Goal: Task Accomplishment & Management: Manage account settings

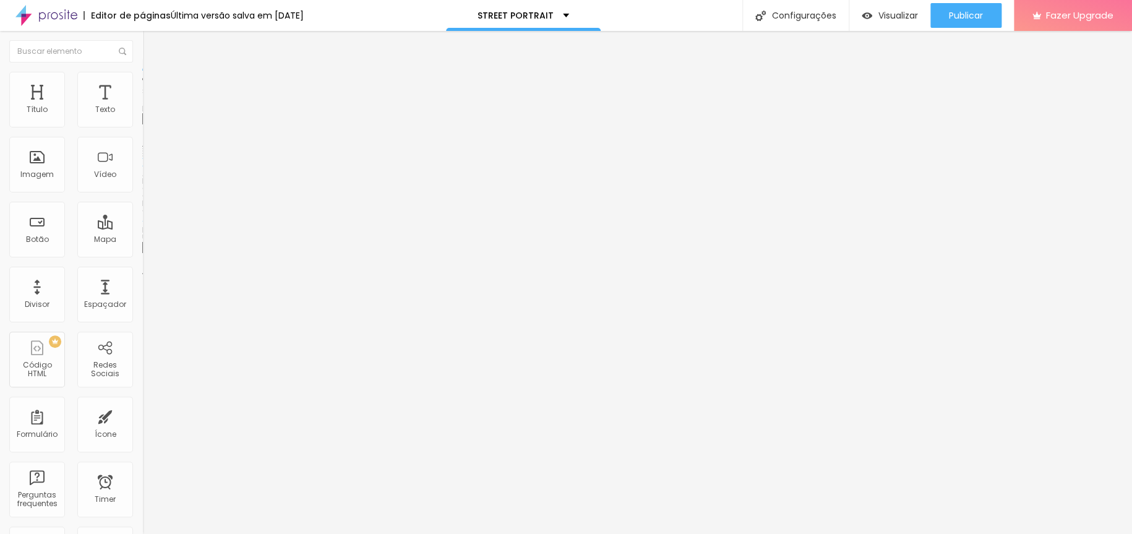
click at [142, 106] on span "Trocar imagem" at bounding box center [175, 101] width 67 height 11
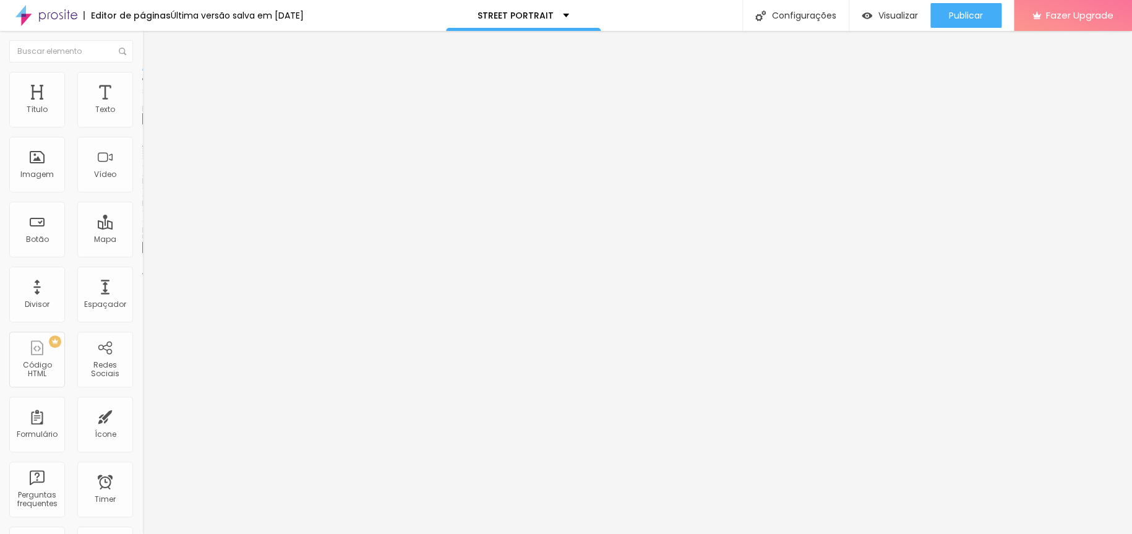
click at [888, 17] on span "Visualizar" at bounding box center [899, 16] width 40 height 10
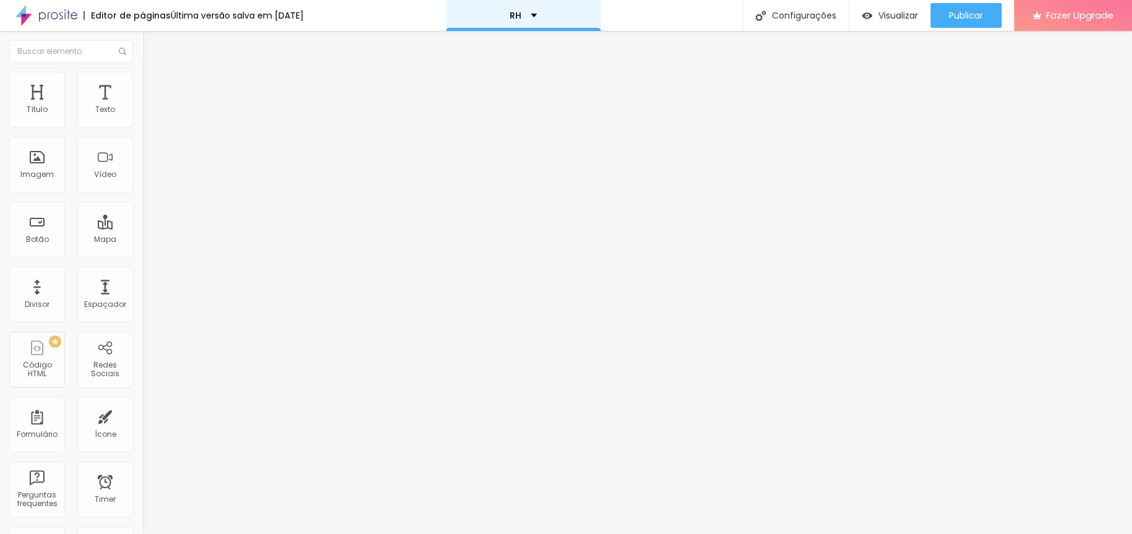
click at [525, 22] on div "RH" at bounding box center [523, 15] width 155 height 31
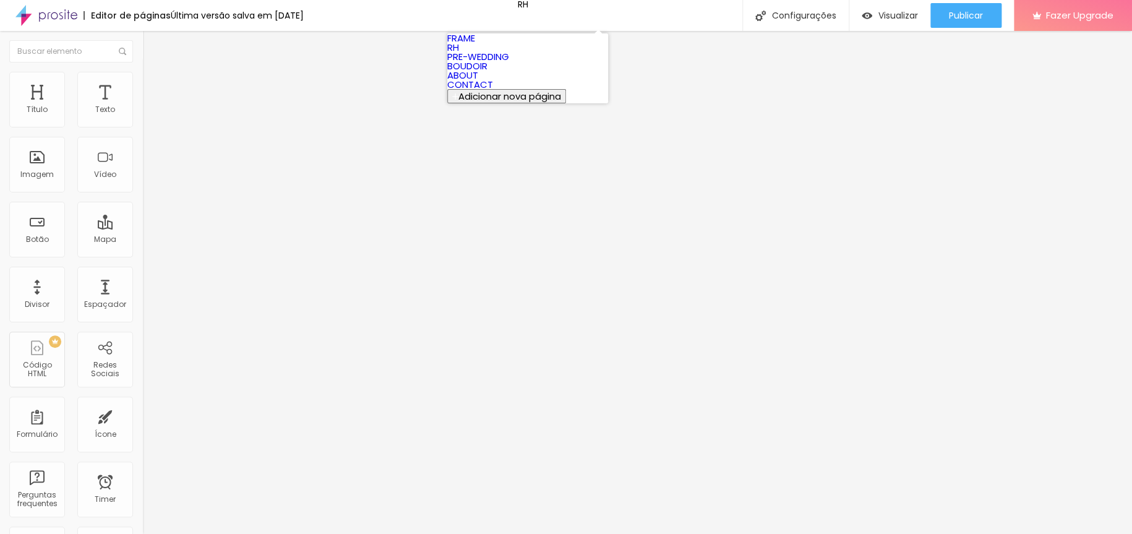
click at [475, 41] on link "FRAME" at bounding box center [461, 38] width 28 height 13
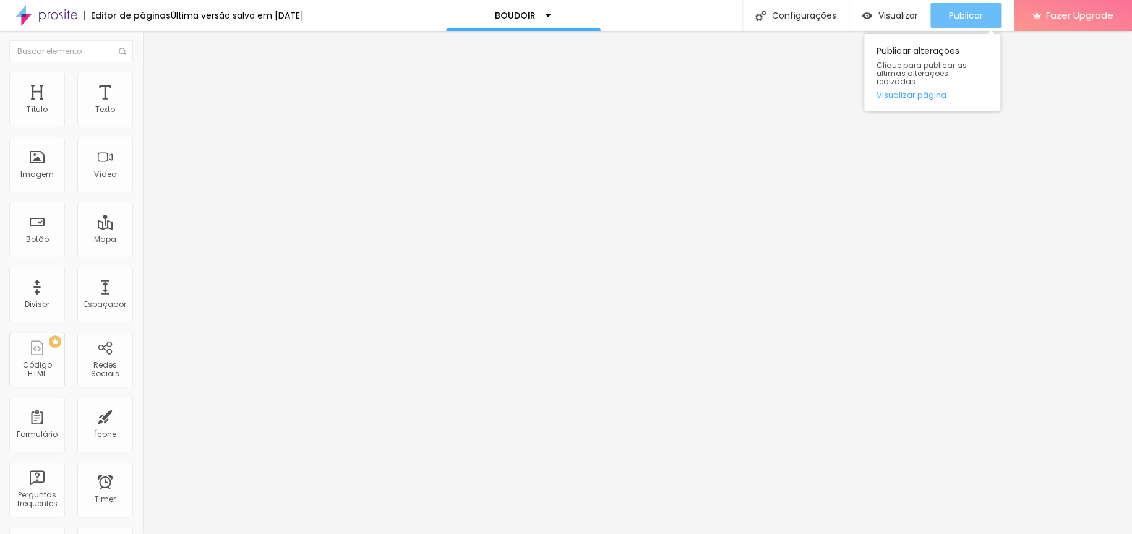
click at [980, 15] on span "Publicar" at bounding box center [966, 16] width 34 height 10
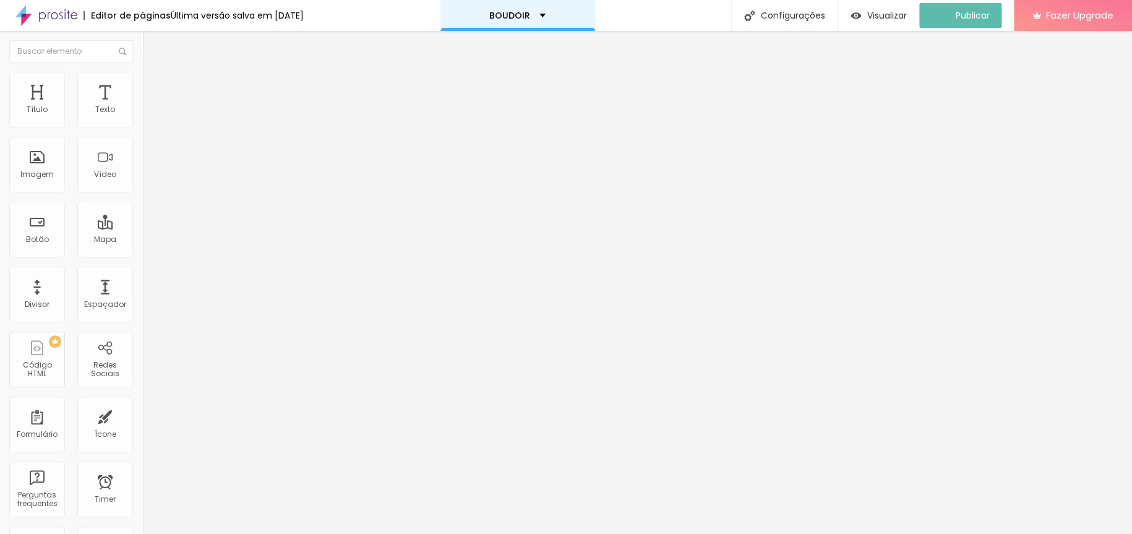
click at [565, 12] on div "BOUDOIR" at bounding box center [518, 15] width 155 height 31
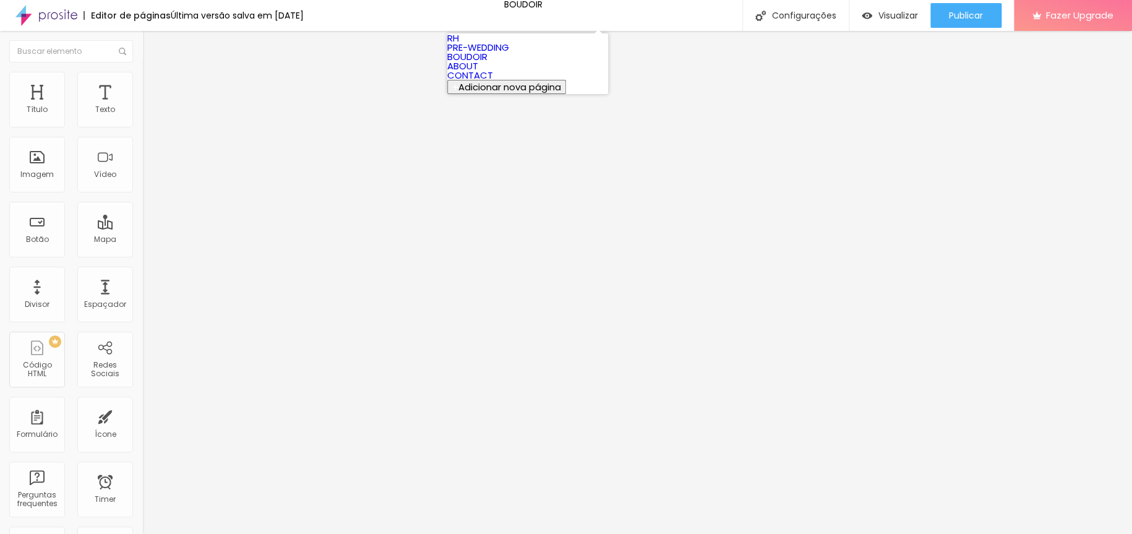
click at [509, 54] on link "PRE-WEDDING" at bounding box center [478, 47] width 62 height 13
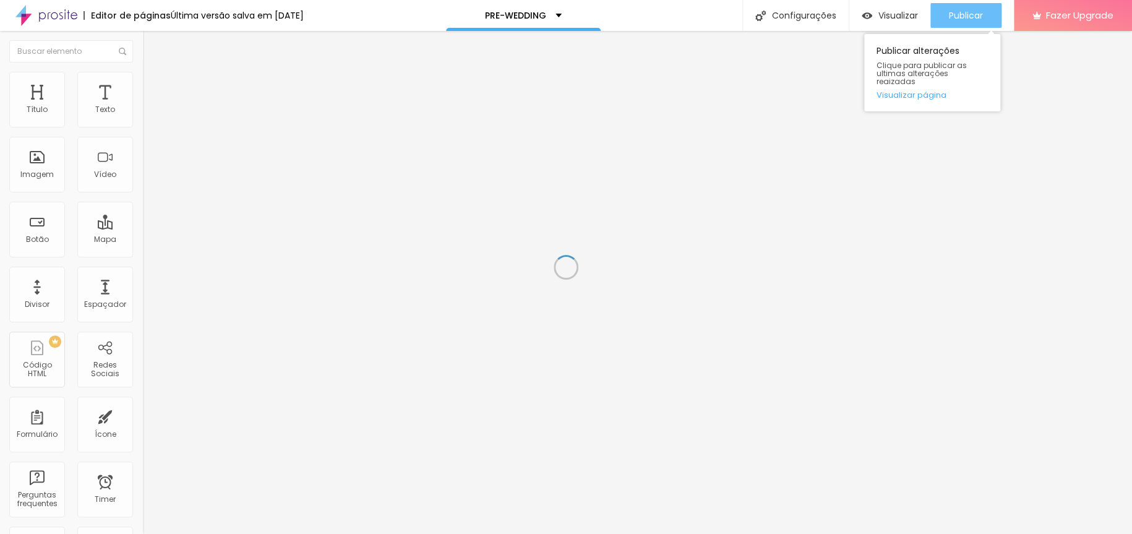
click at [963, 20] on span "Publicar" at bounding box center [966, 16] width 34 height 10
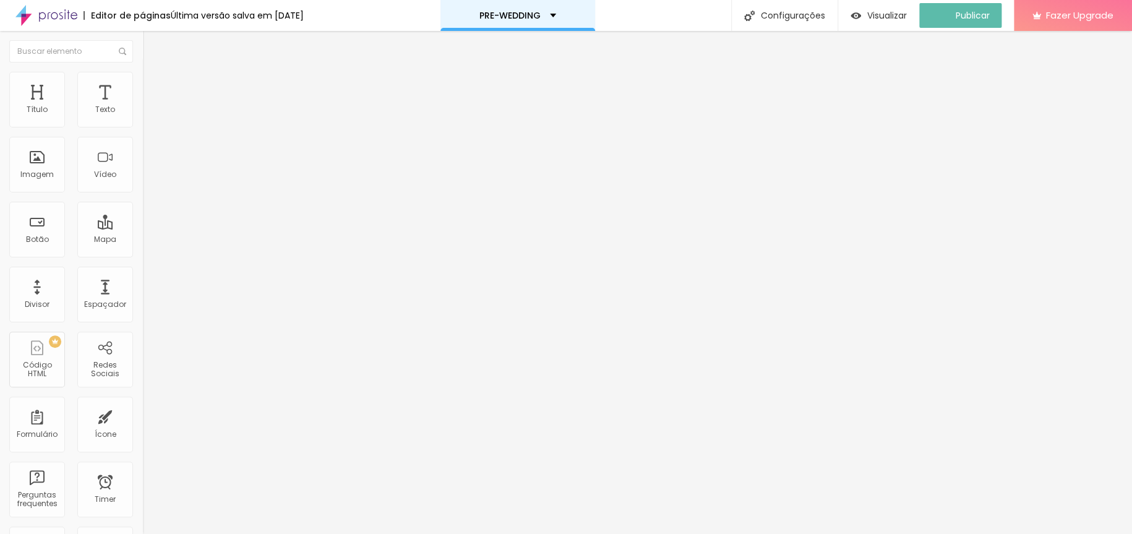
click at [561, 24] on div "PRE-WEDDING" at bounding box center [518, 15] width 155 height 31
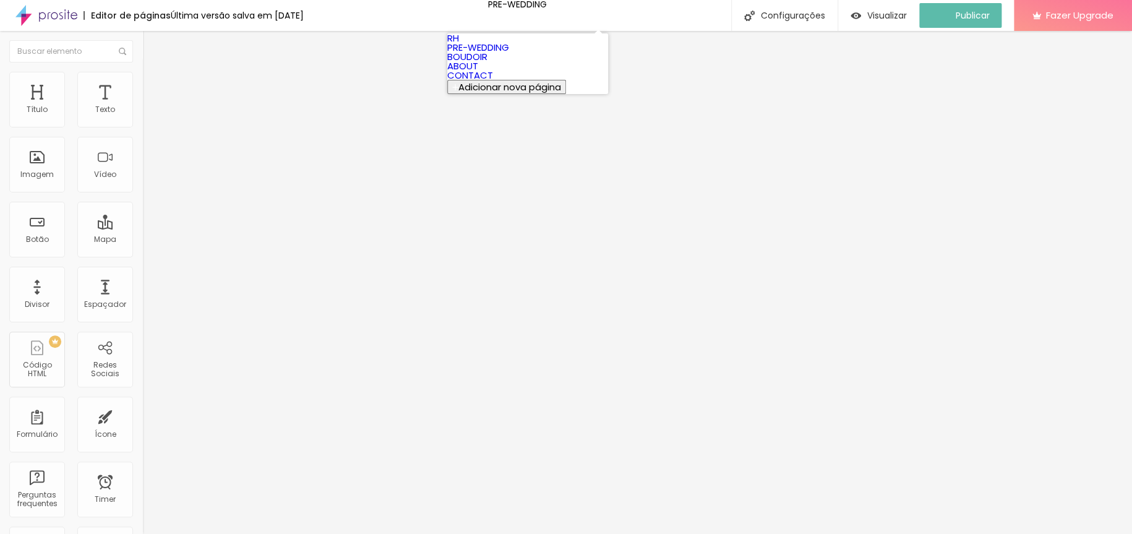
click at [459, 45] on link "RH" at bounding box center [453, 38] width 12 height 13
